Goal: Information Seeking & Learning: Learn about a topic

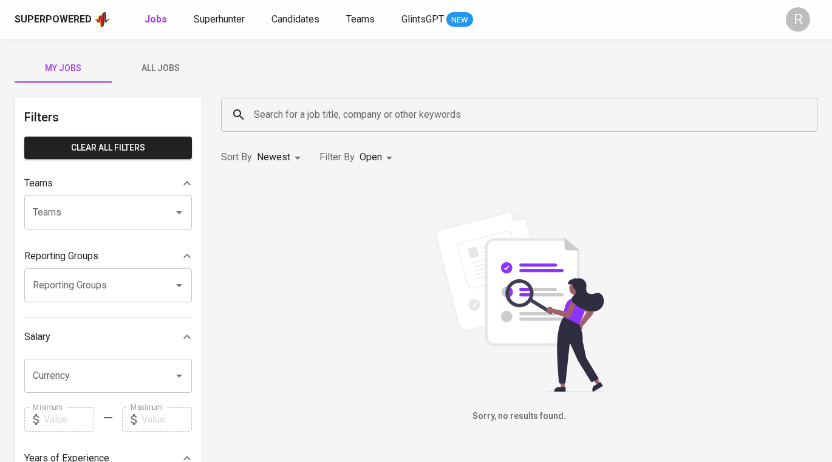
click at [367, 121] on input "Search for a job title, company or other keywords" at bounding box center [522, 114] width 543 height 23
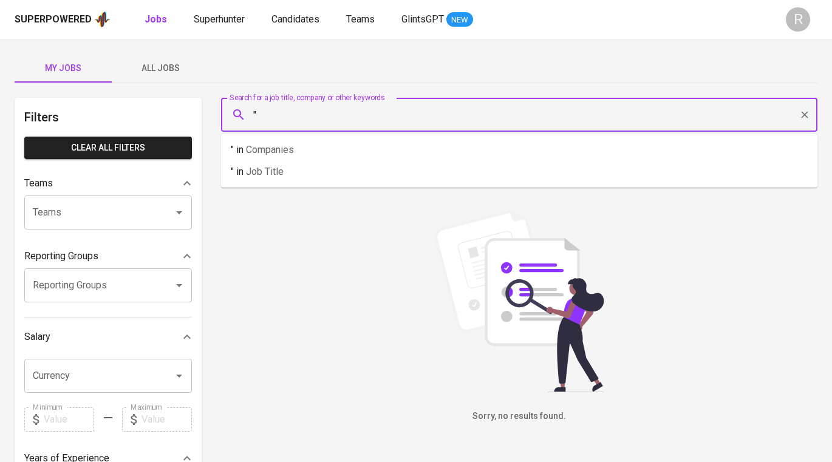
paste input "[URL][DOMAIN_NAME]"
type input ""[URL][DOMAIN_NAME]"
paste input "[PERSON_NAME] [PERSON_NAME] profile"
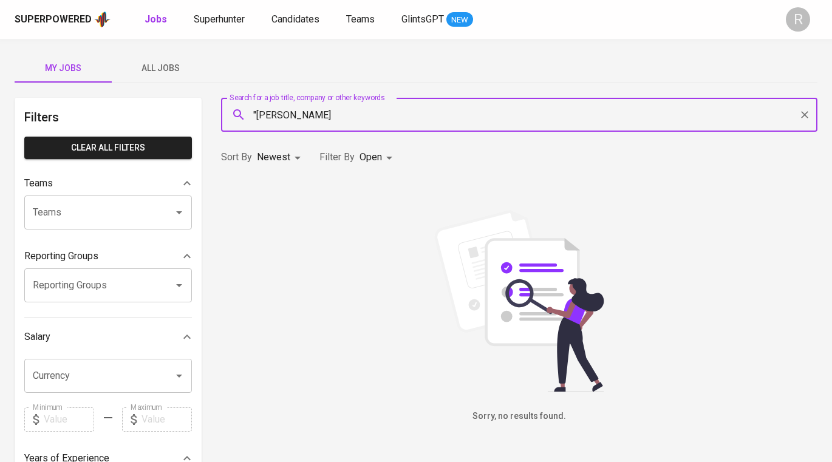
type input ""[PERSON_NAME]"
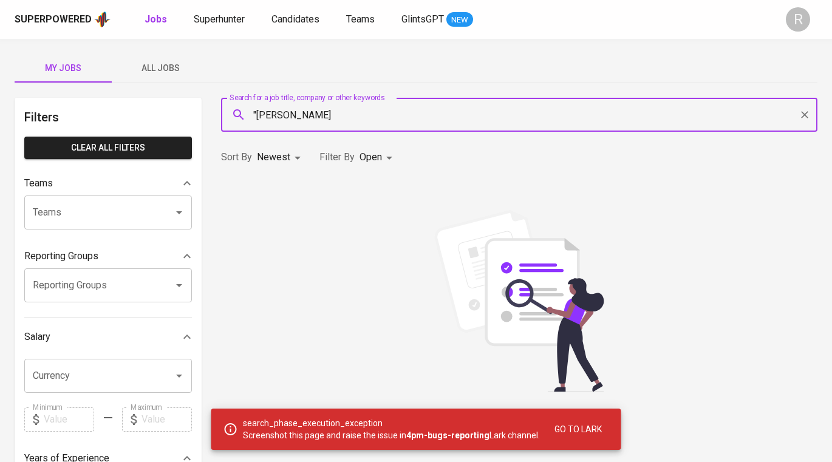
click at [366, 115] on input ""[PERSON_NAME]" at bounding box center [522, 114] width 543 height 23
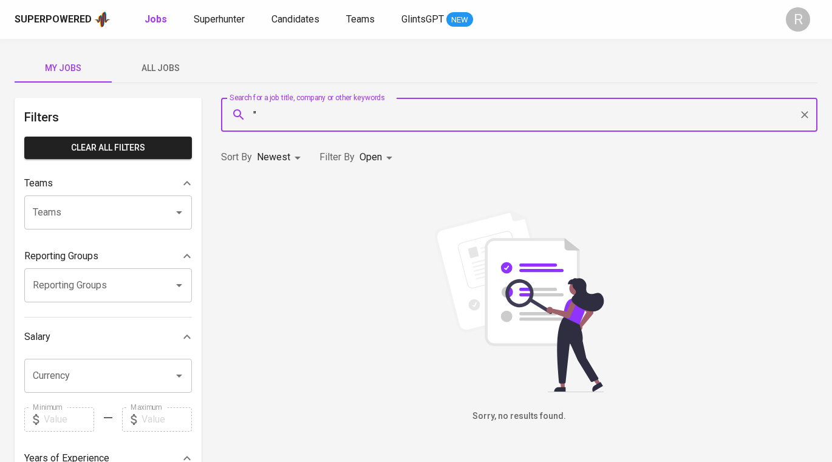
paste input "PT. SUKSES PERSADA MANDIRI"
type input ""PT. SUKSES PERSADA MANDIRI""
click at [124, 144] on span "Clear All filters" at bounding box center [108, 147] width 148 height 15
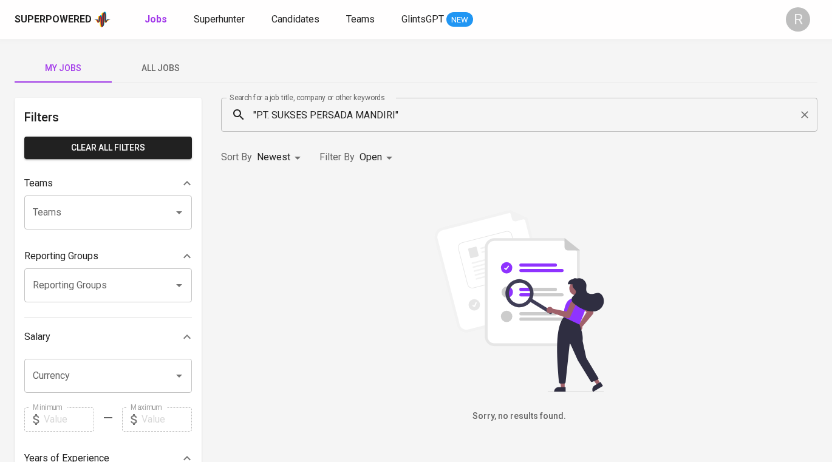
click at [132, 148] on span "Clear All filters" at bounding box center [108, 147] width 148 height 15
click at [800, 109] on icon "Clear" at bounding box center [805, 115] width 12 height 12
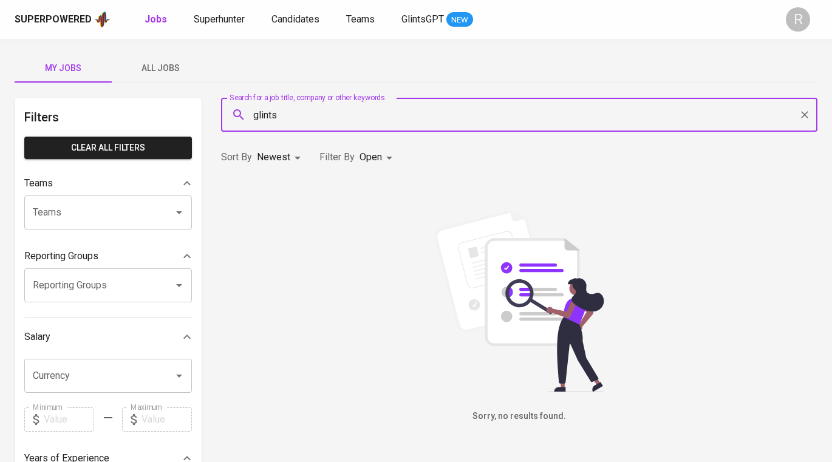
type input "glints"
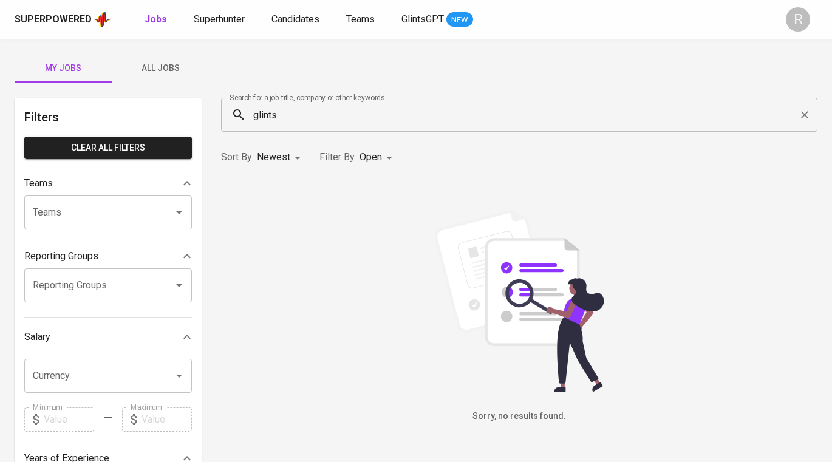
click at [74, 18] on div "Superpowered" at bounding box center [53, 20] width 77 height 14
click at [224, 21] on span "Superhunter" at bounding box center [219, 19] width 51 height 12
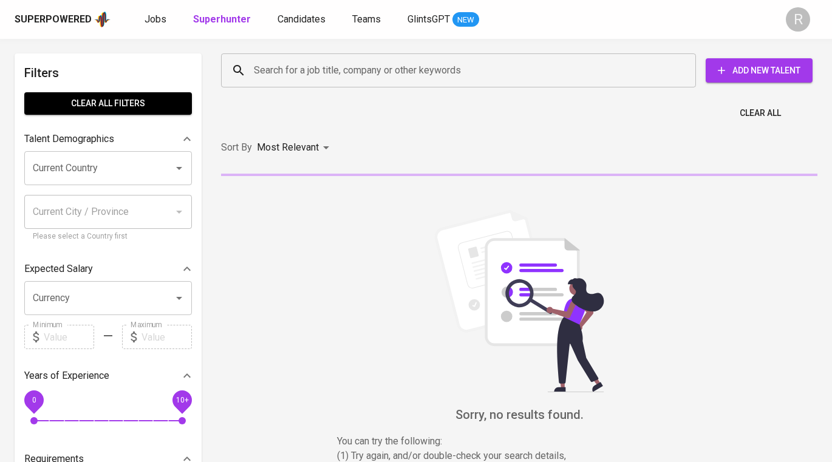
click at [370, 82] on div "Search for a job title, company or other keywords" at bounding box center [458, 70] width 475 height 34
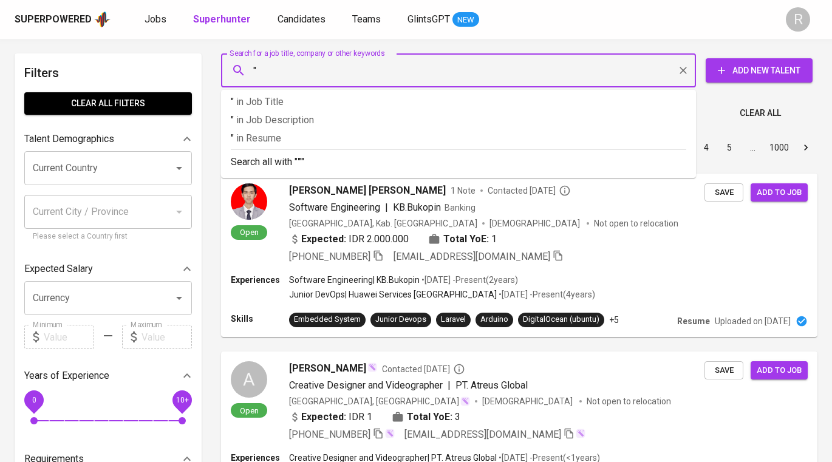
paste input "PT. SUKSES PERSADA MANDIRI"
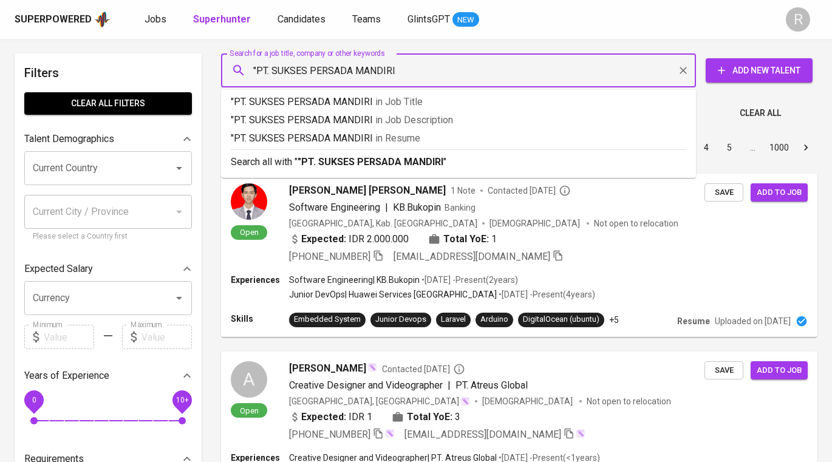
type input ""PT. SUKSES PERSADA MANDIRI""
click at [362, 157] on div "Sort By Most Relevant MOST_RELEVANT 1 2 3 4 5 … 1000" at bounding box center [519, 147] width 611 height 37
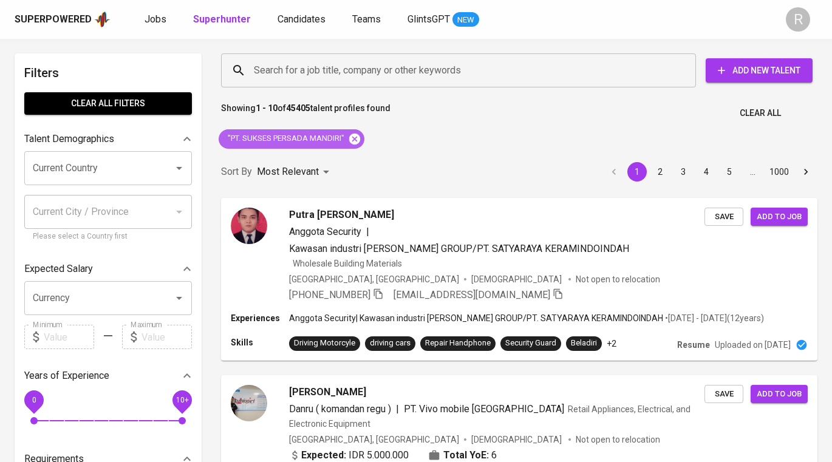
click at [357, 138] on icon at bounding box center [354, 138] width 11 height 11
click at [330, 72] on input "Search for a job title, company or other keywords" at bounding box center [461, 70] width 421 height 23
click at [339, 72] on input "Search for a job title, company or other keywords" at bounding box center [461, 70] width 421 height 23
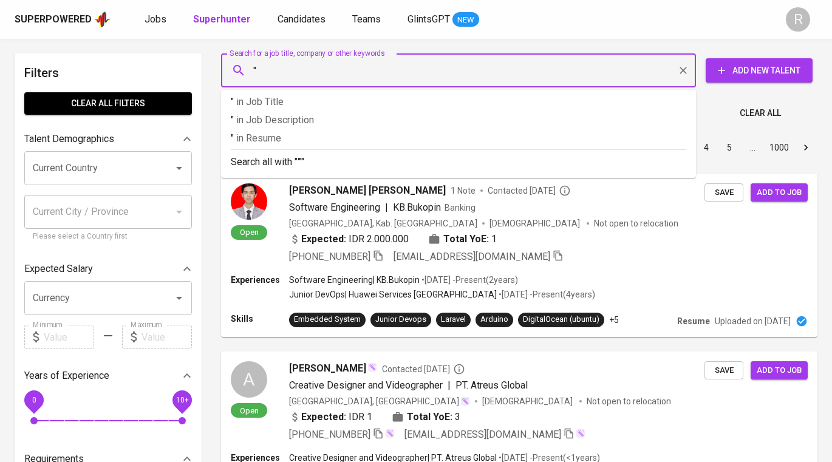
paste input "[PERSON_NAME] [PERSON_NAME] profile"
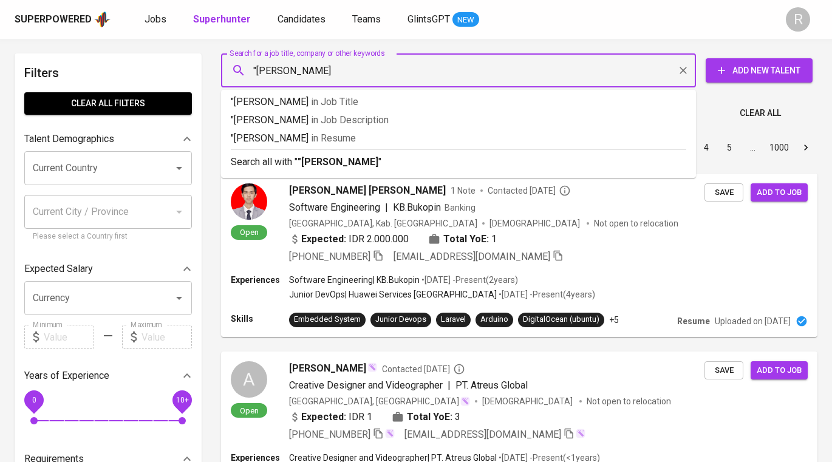
type input ""Heri DwiK""
click at [353, 163] on div "Sort By Most Relevant MOST_RELEVANT 1 2 3 4 5 … 1000" at bounding box center [519, 147] width 611 height 37
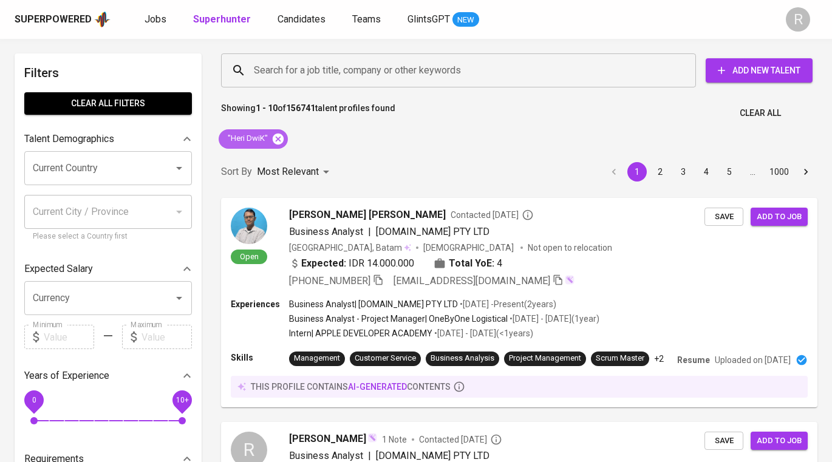
click at [273, 137] on icon at bounding box center [278, 138] width 11 height 11
click at [319, 71] on input "Search for a job title, company or other keywords" at bounding box center [461, 70] width 421 height 23
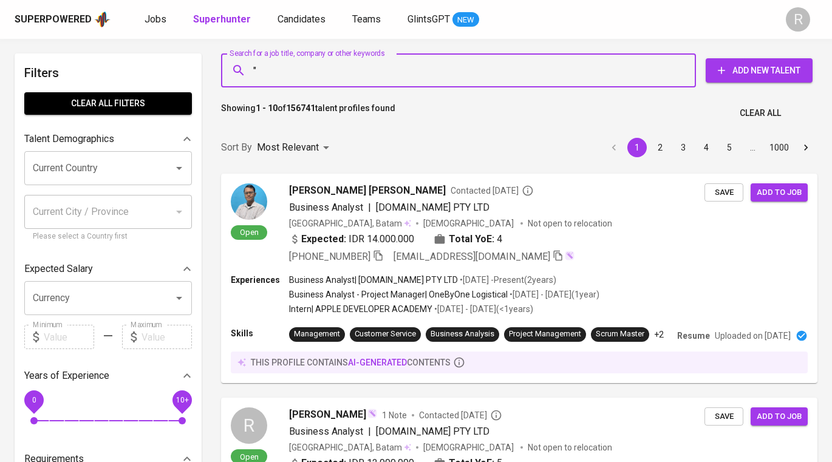
paste input "Diyan IndriyaniView [PERSON_NAME] profile"
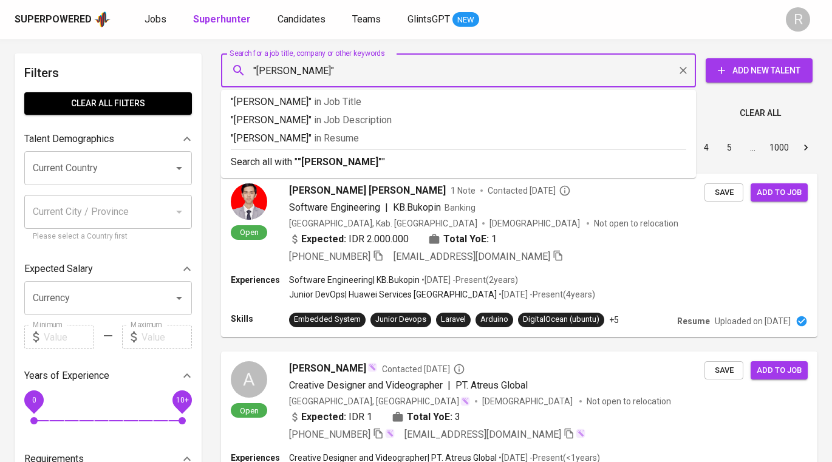
type input ""Diyan Indriyani""
click at [354, 166] on div "Sort By Most Relevant MOST_RELEVANT 1 2 3 4 5 … 1000" at bounding box center [519, 147] width 611 height 37
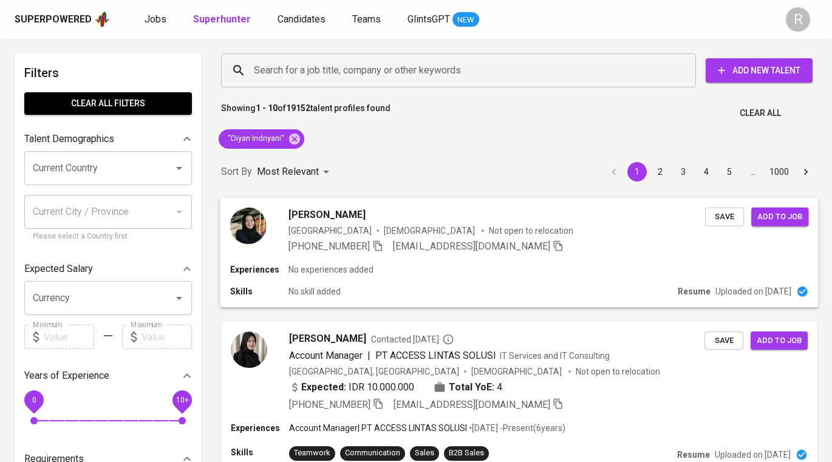
click at [244, 226] on img at bounding box center [248, 225] width 36 height 36
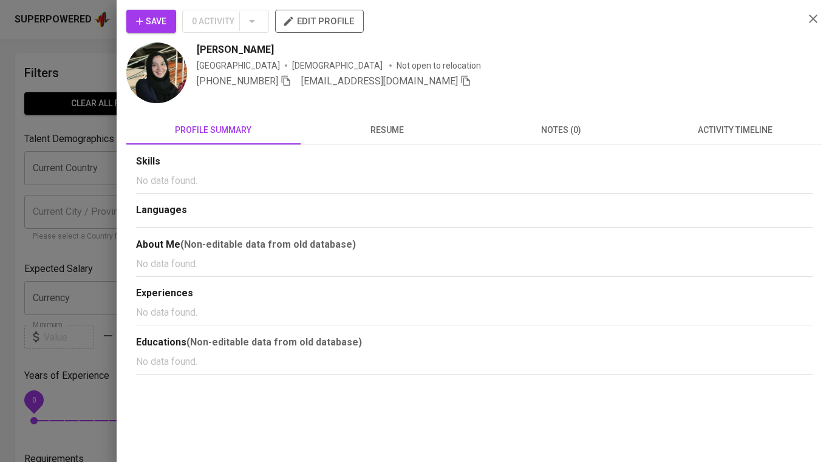
click at [150, 81] on img at bounding box center [156, 73] width 61 height 61
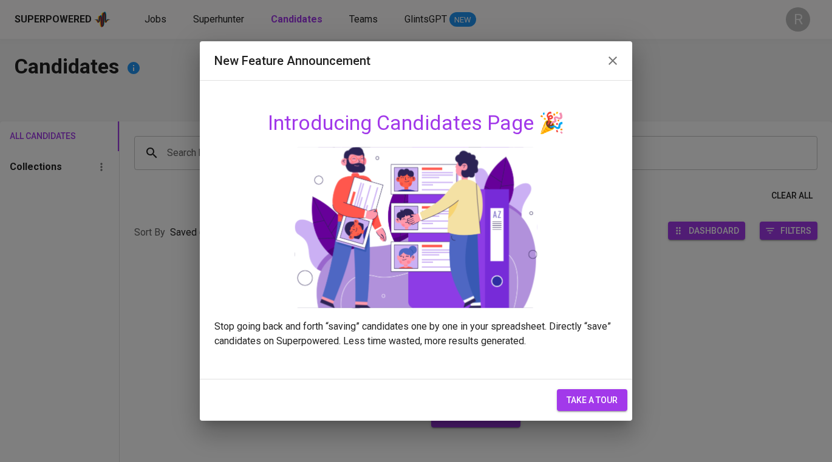
drag, startPoint x: 355, startPoint y: 72, endPoint x: 406, endPoint y: 75, distance: 51.1
click at [397, 74] on div "New Feature Announcement" at bounding box center [416, 60] width 433 height 39
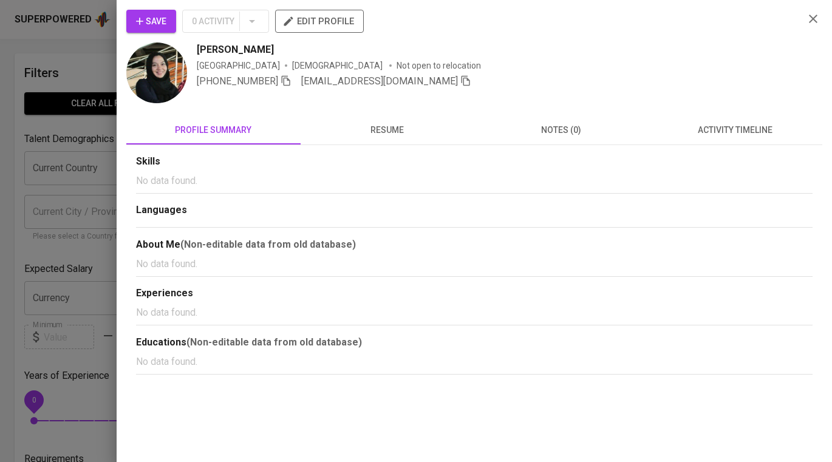
click at [386, 132] on span "resume" at bounding box center [388, 130] width 160 height 15
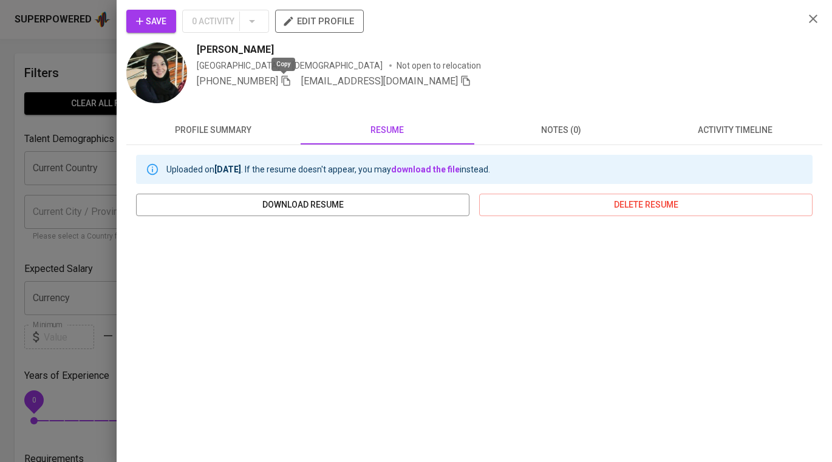
click at [281, 80] on icon "button" at bounding box center [286, 80] width 11 height 11
click at [61, 146] on div at bounding box center [416, 231] width 832 height 462
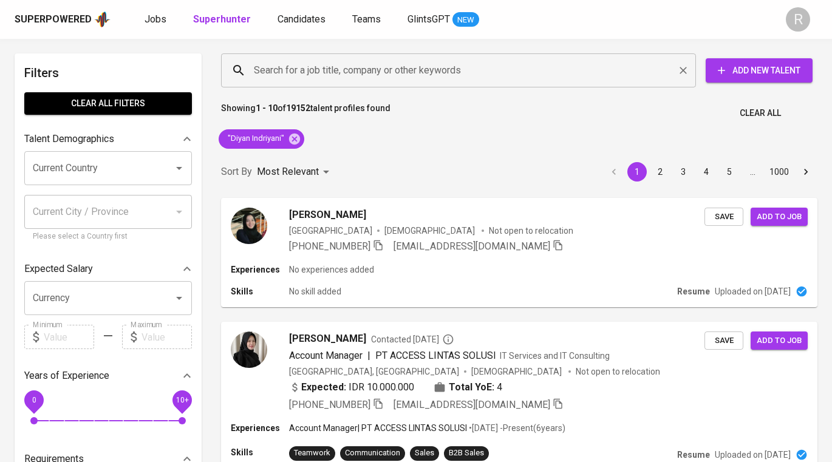
click at [432, 69] on input "Search for a job title, company or other keywords" at bounding box center [461, 70] width 421 height 23
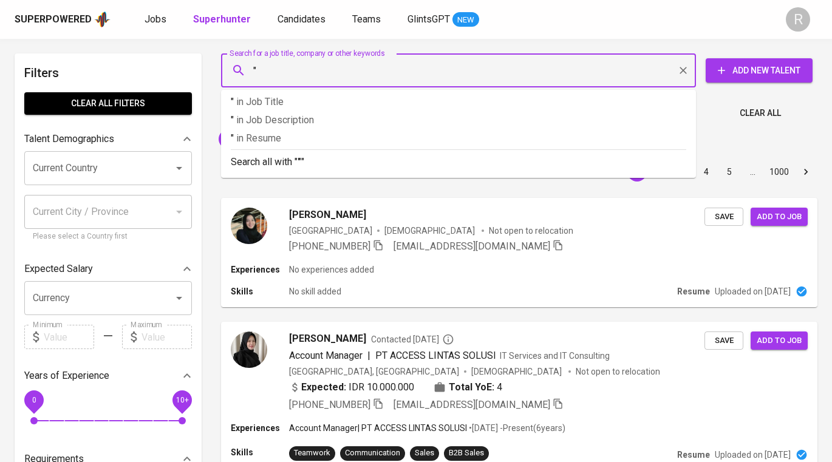
paste input "Aidil Rahmatullah"
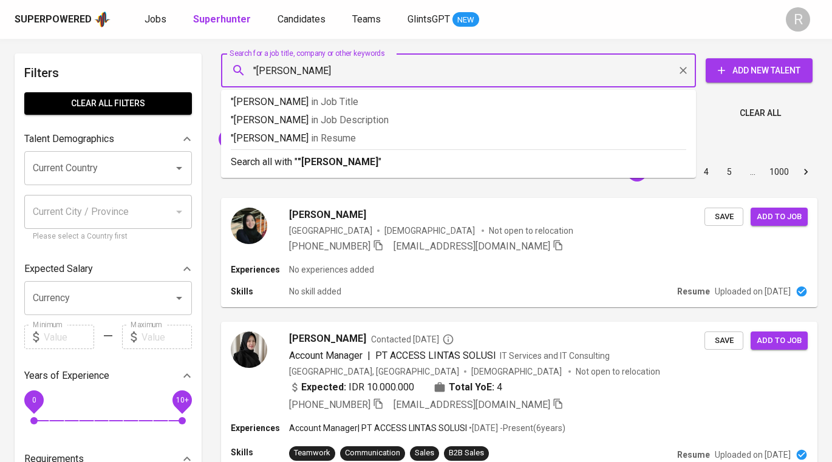
type input ""Aidil Rahmatullah""
click at [347, 163] on b ""Aidil Rahmatullah"" at bounding box center [340, 162] width 84 height 12
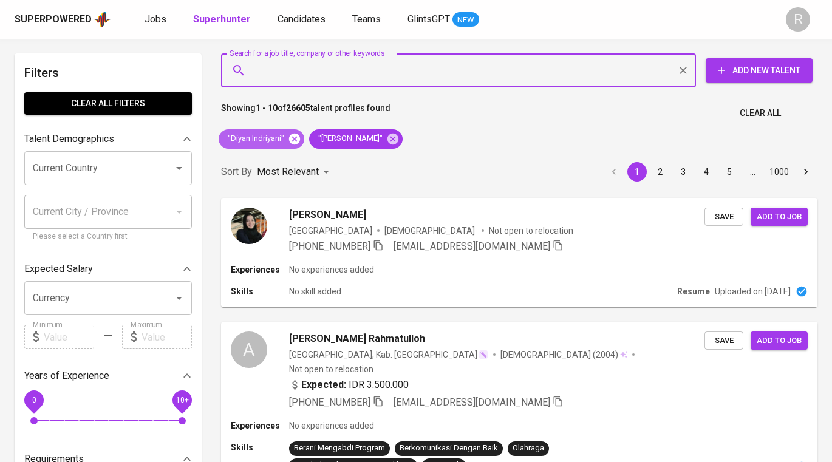
click at [293, 138] on icon at bounding box center [294, 138] width 11 height 11
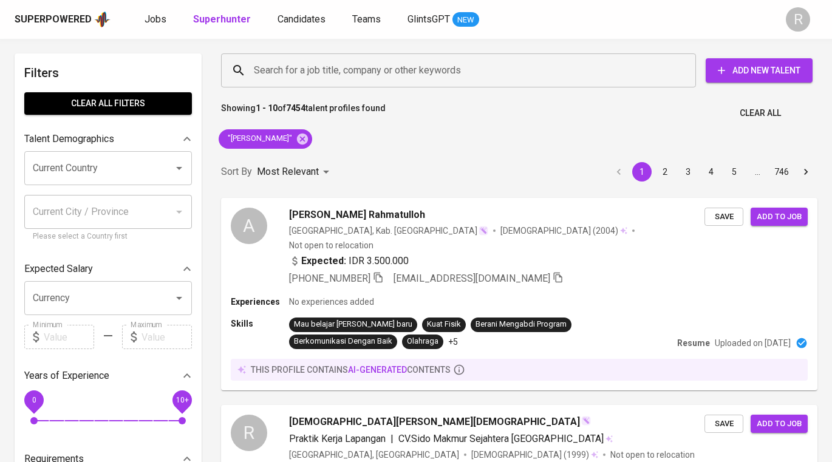
click at [356, 67] on input "Search for a job title, company or other keywords" at bounding box center [461, 70] width 421 height 23
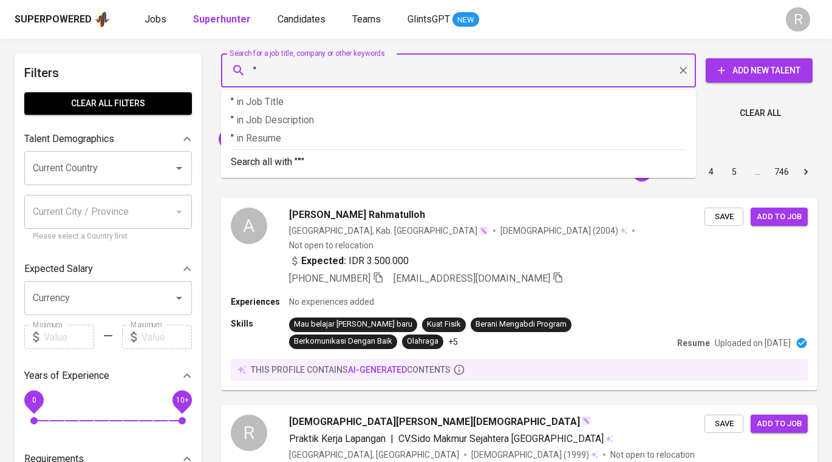
paste input "Debby Fransiska"
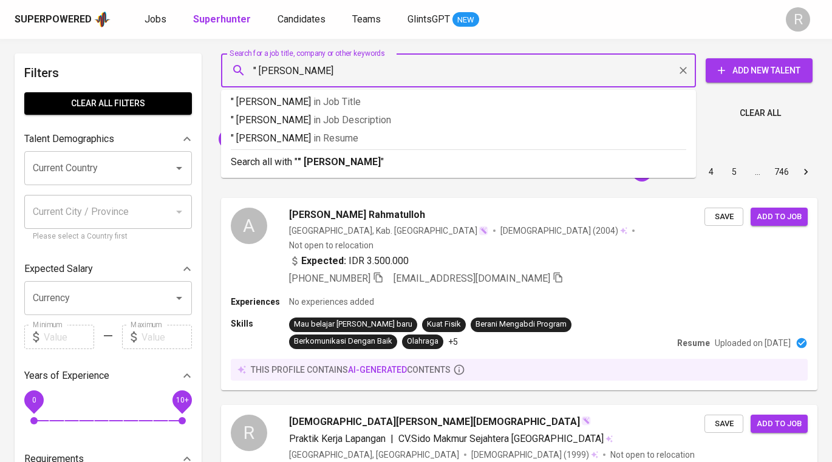
type input "" Debby Fransiska""
click at [355, 162] on b "" Debby Fransiska"" at bounding box center [341, 162] width 87 height 12
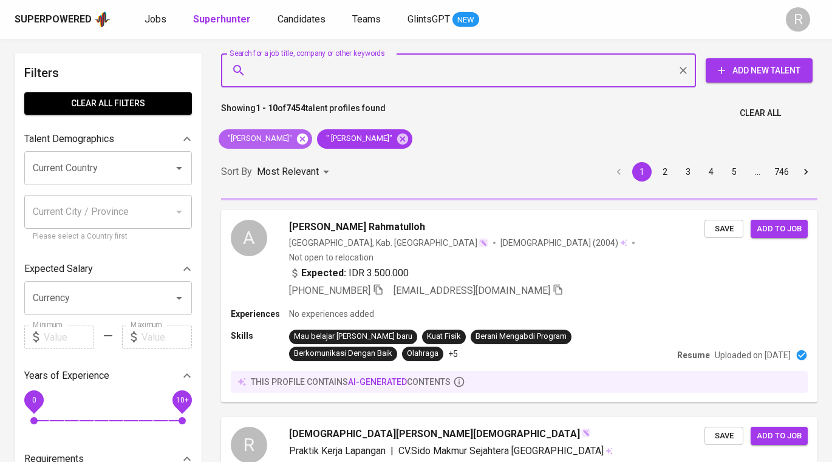
click at [304, 140] on icon at bounding box center [302, 138] width 11 height 11
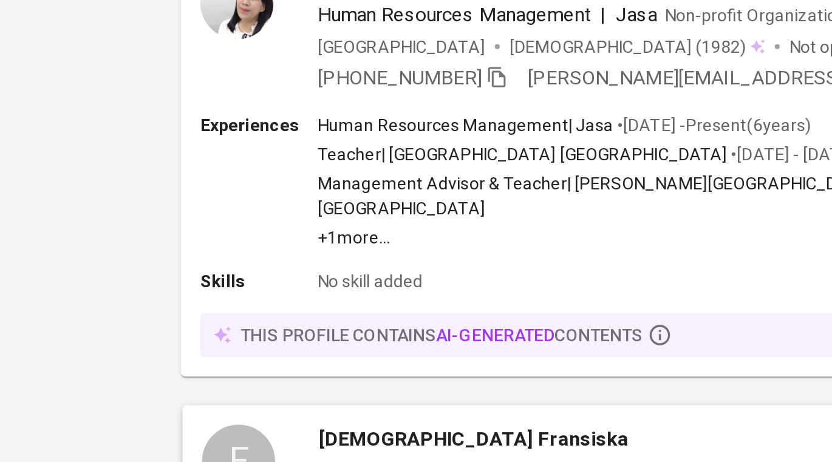
scroll to position [1049, 0]
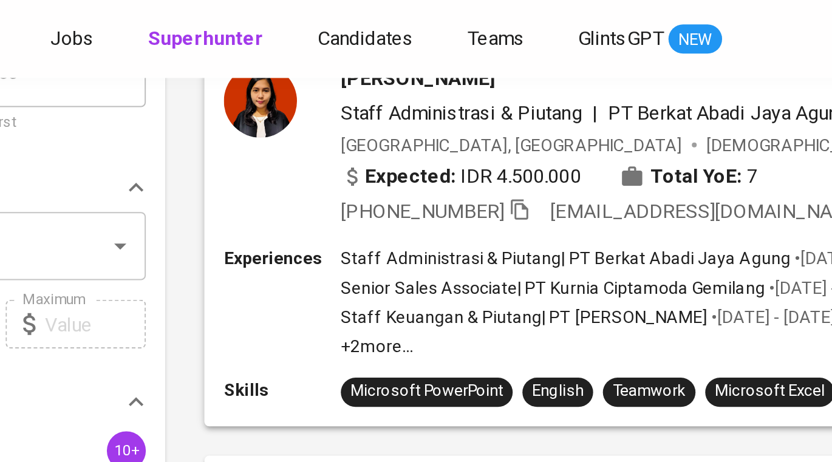
scroll to position [166, 0]
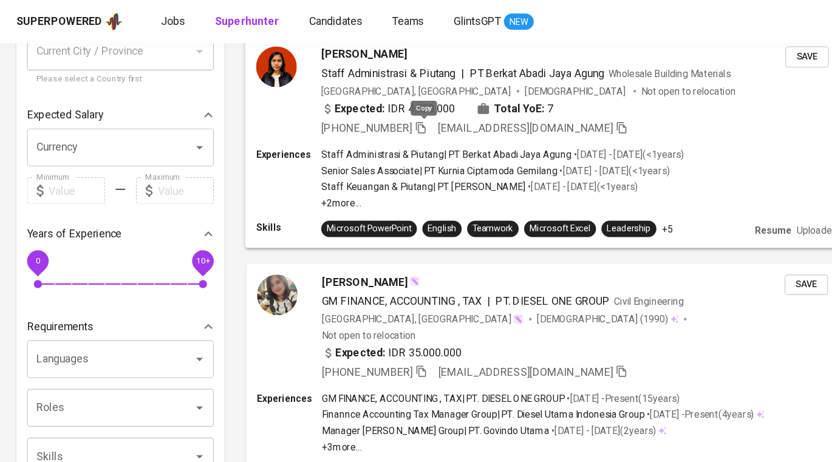
click at [382, 114] on icon "button" at bounding box center [377, 114] width 9 height 10
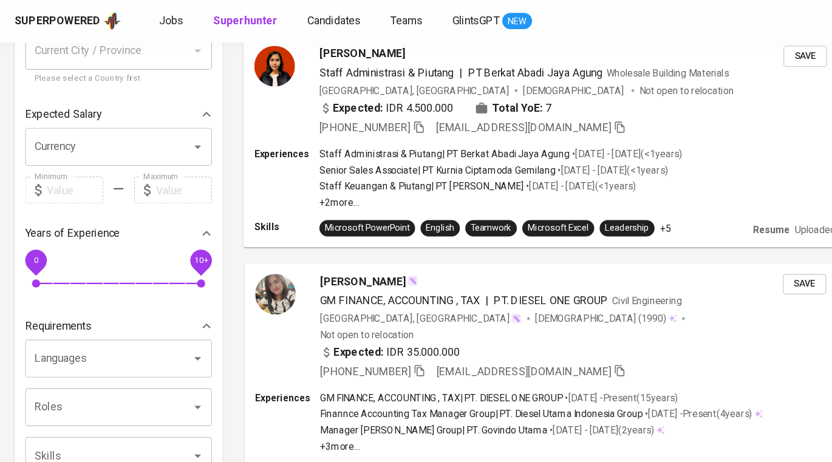
scroll to position [0, 0]
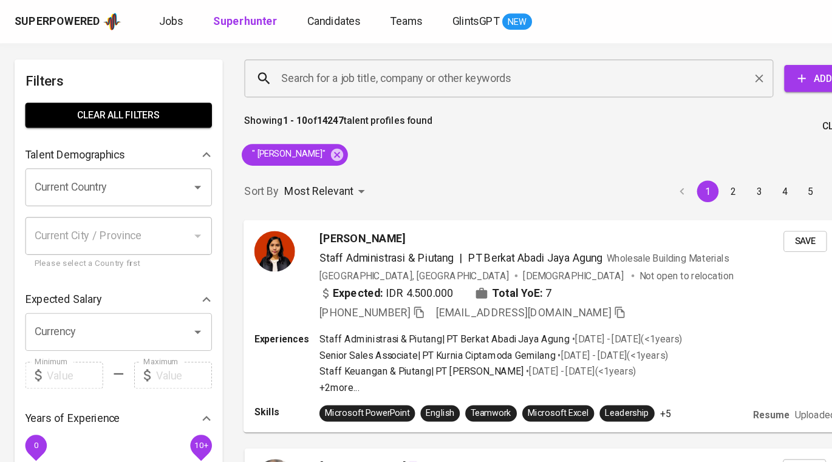
click at [344, 72] on input "Search for a job title, company or other keywords" at bounding box center [461, 70] width 421 height 23
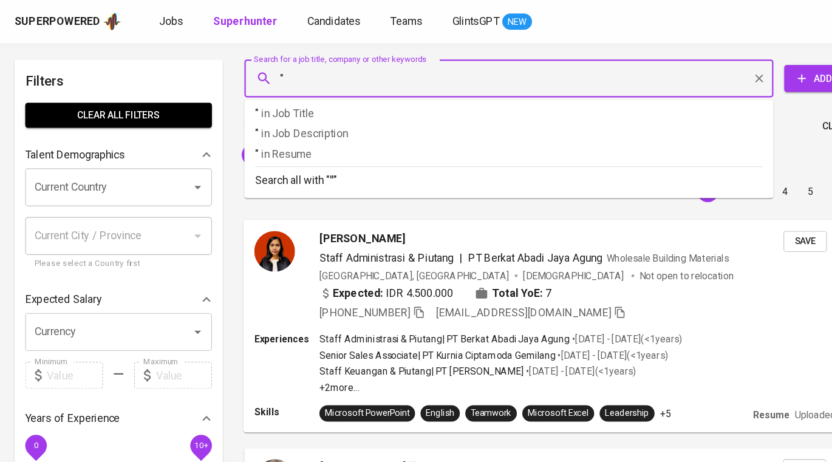
paste input "PT. Dae In Tech Indonesia"
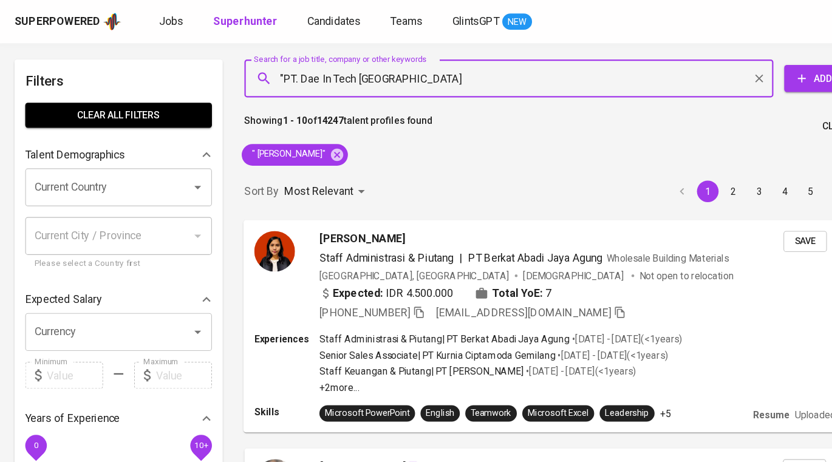
click at [373, 70] on input ""PT. Dae In Tech Indonesia" at bounding box center [461, 70] width 421 height 23
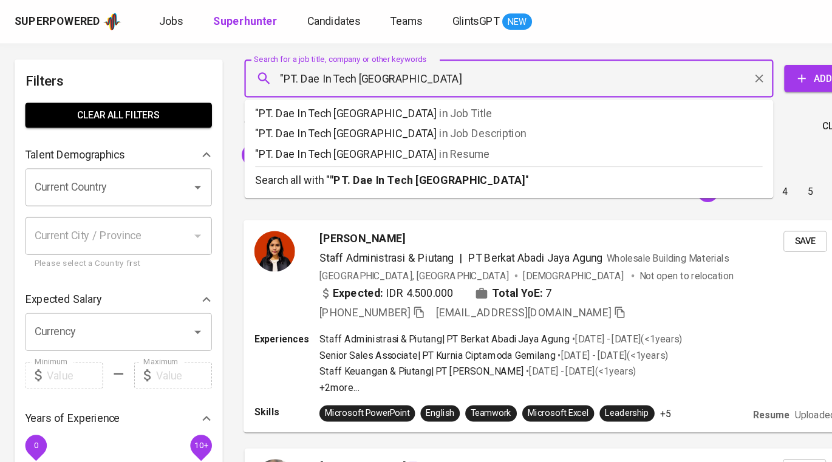
click at [373, 70] on input ""PT. Dae In Tech Indonesia" at bounding box center [461, 70] width 421 height 23
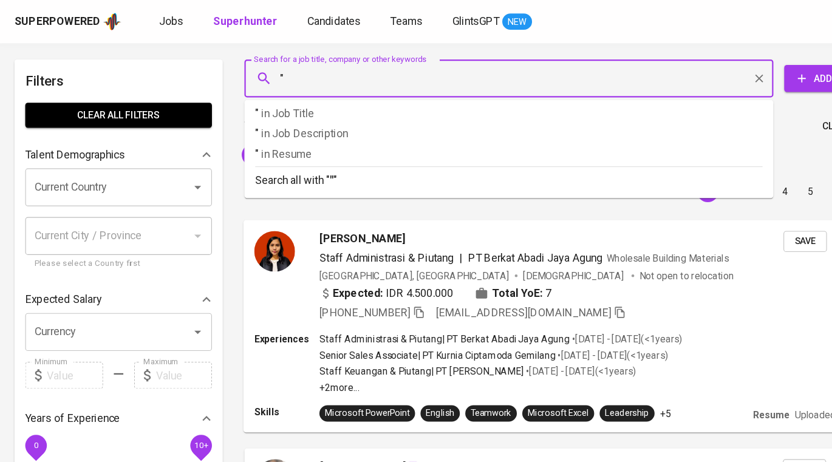
paste input "Faturachman KristiantoView Faturachman Kristianto’s profile"
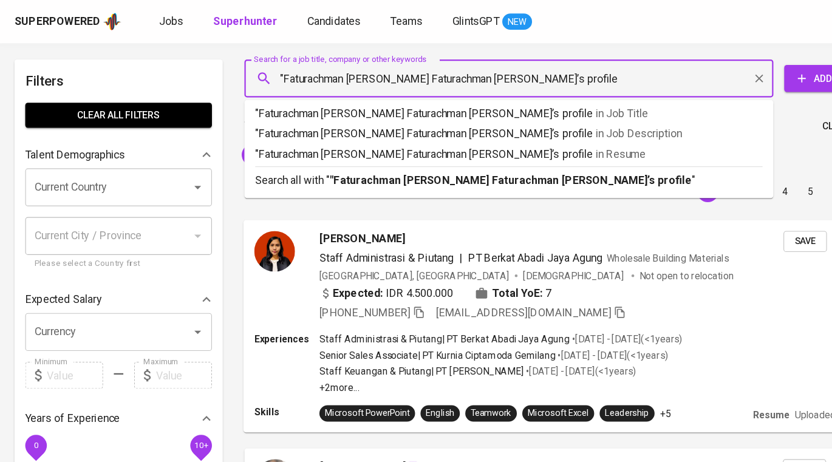
click at [360, 72] on input ""Faturachman KristiantoView Faturachman Kristianto’s profile" at bounding box center [461, 70] width 421 height 23
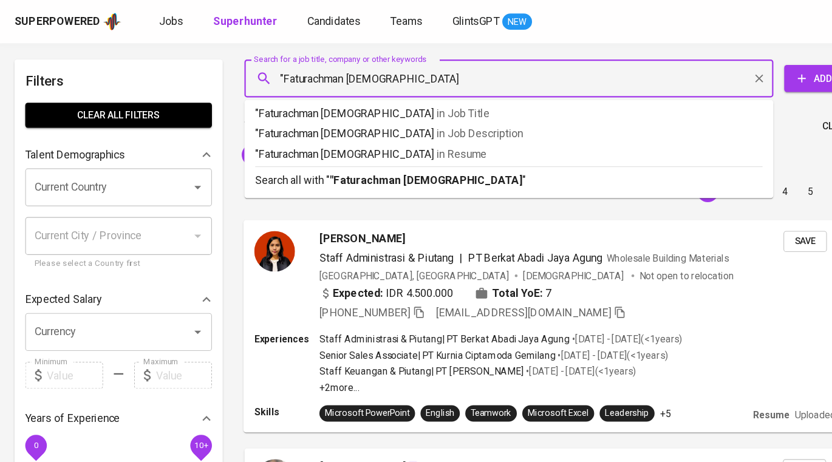
type input ""Faturachman Kristianto""
click at [398, 162] on b ""Faturachman Kristianto"" at bounding box center [386, 162] width 177 height 12
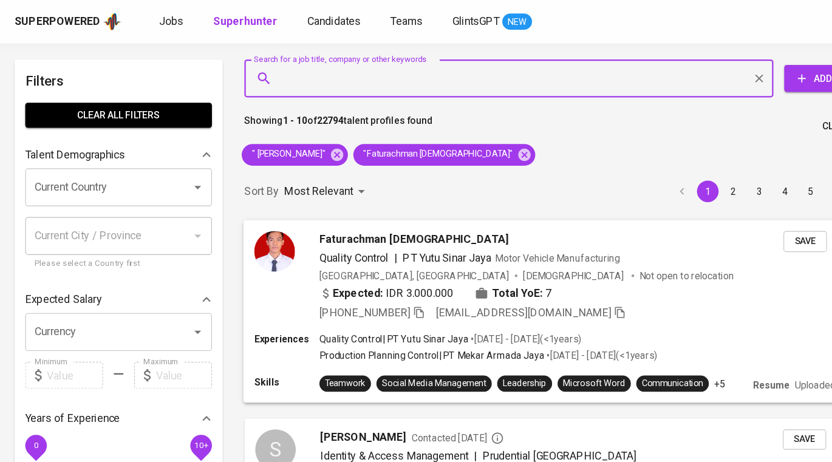
click at [381, 279] on icon "button" at bounding box center [377, 280] width 9 height 10
